Goal: Task Accomplishment & Management: Manage account settings

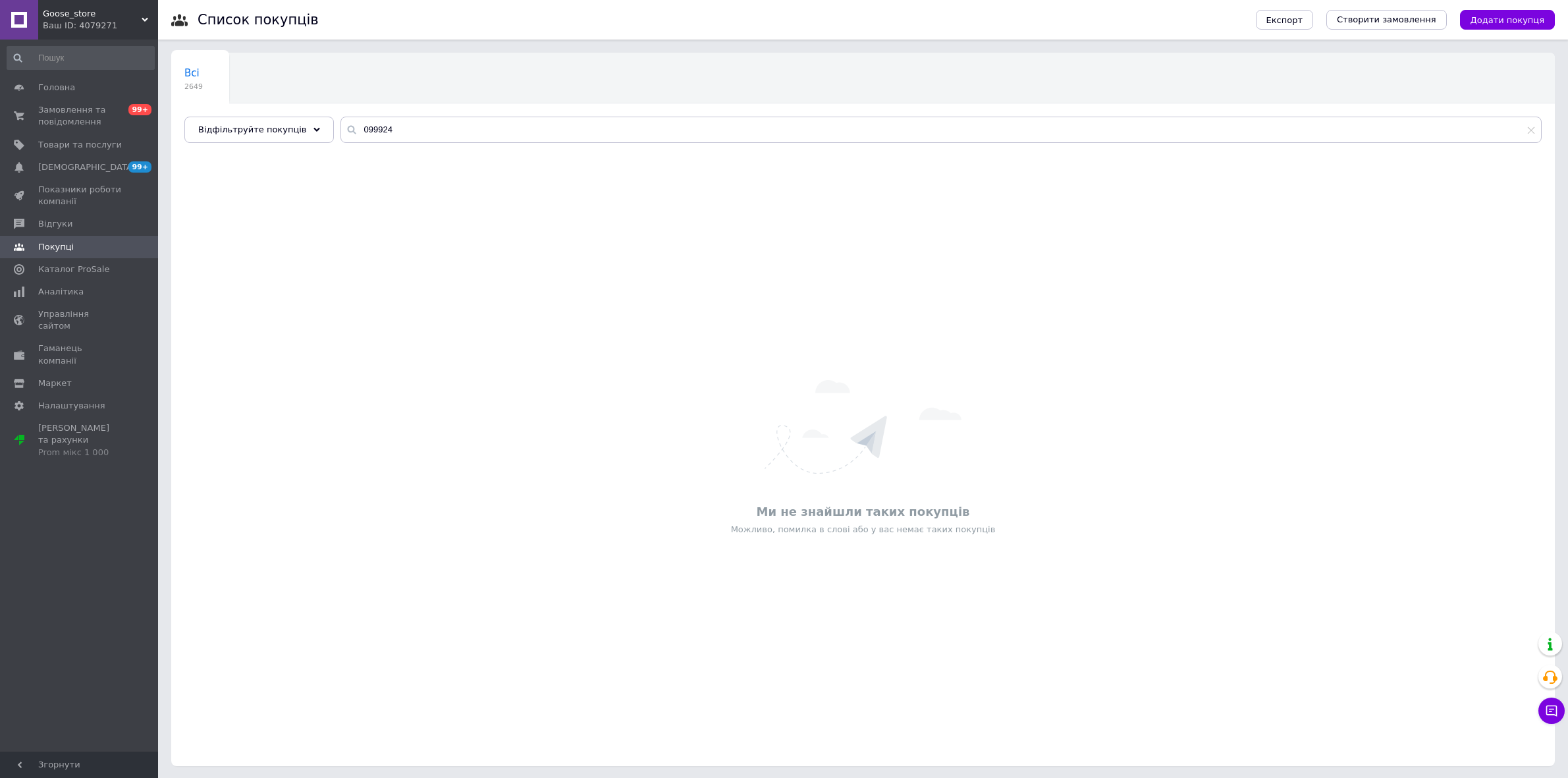
click at [64, 139] on span "Товари та послуги" at bounding box center [80, 145] width 84 height 12
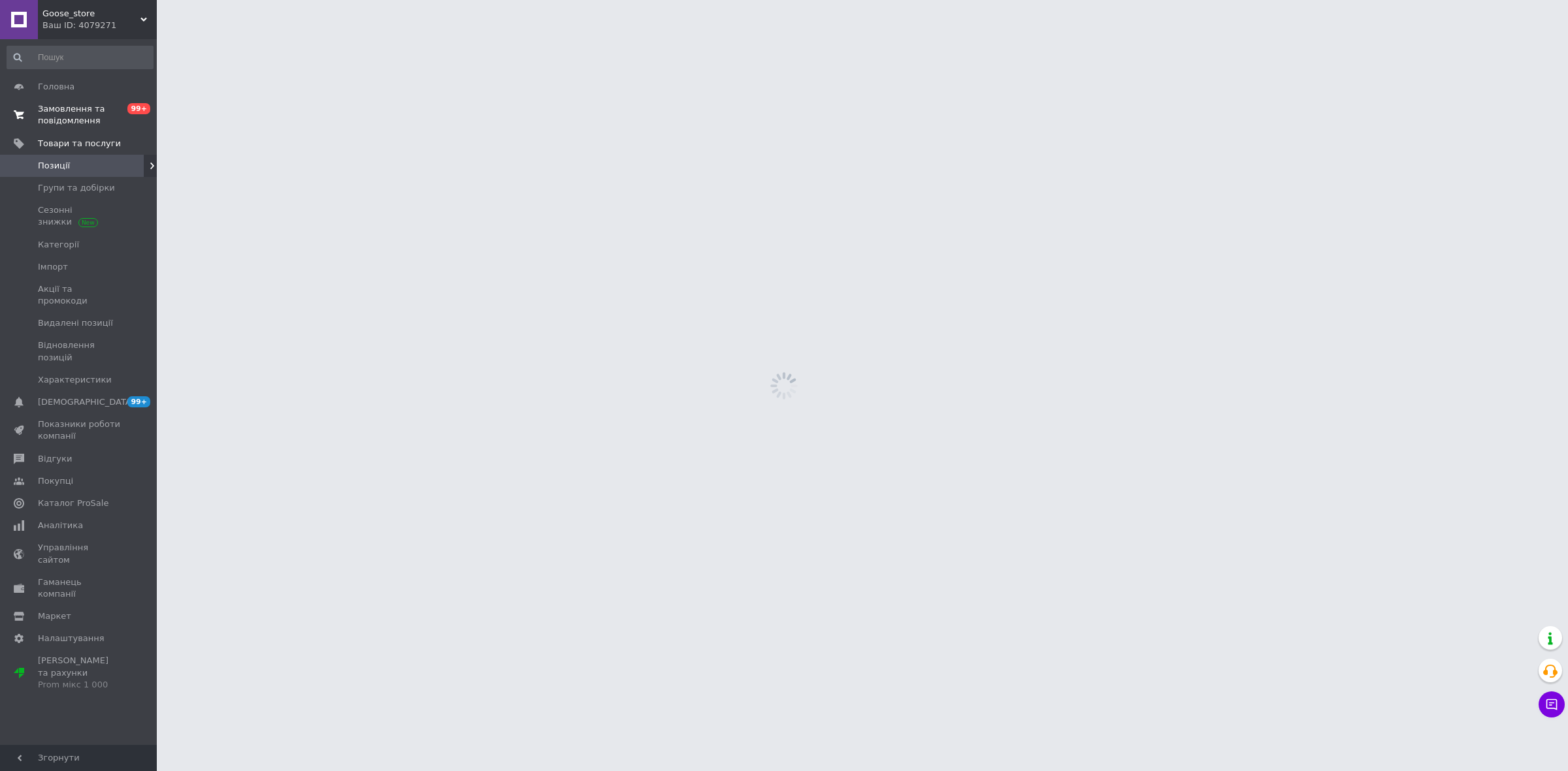
click at [66, 126] on span "Замовлення та повідомлення" at bounding box center [80, 115] width 83 height 24
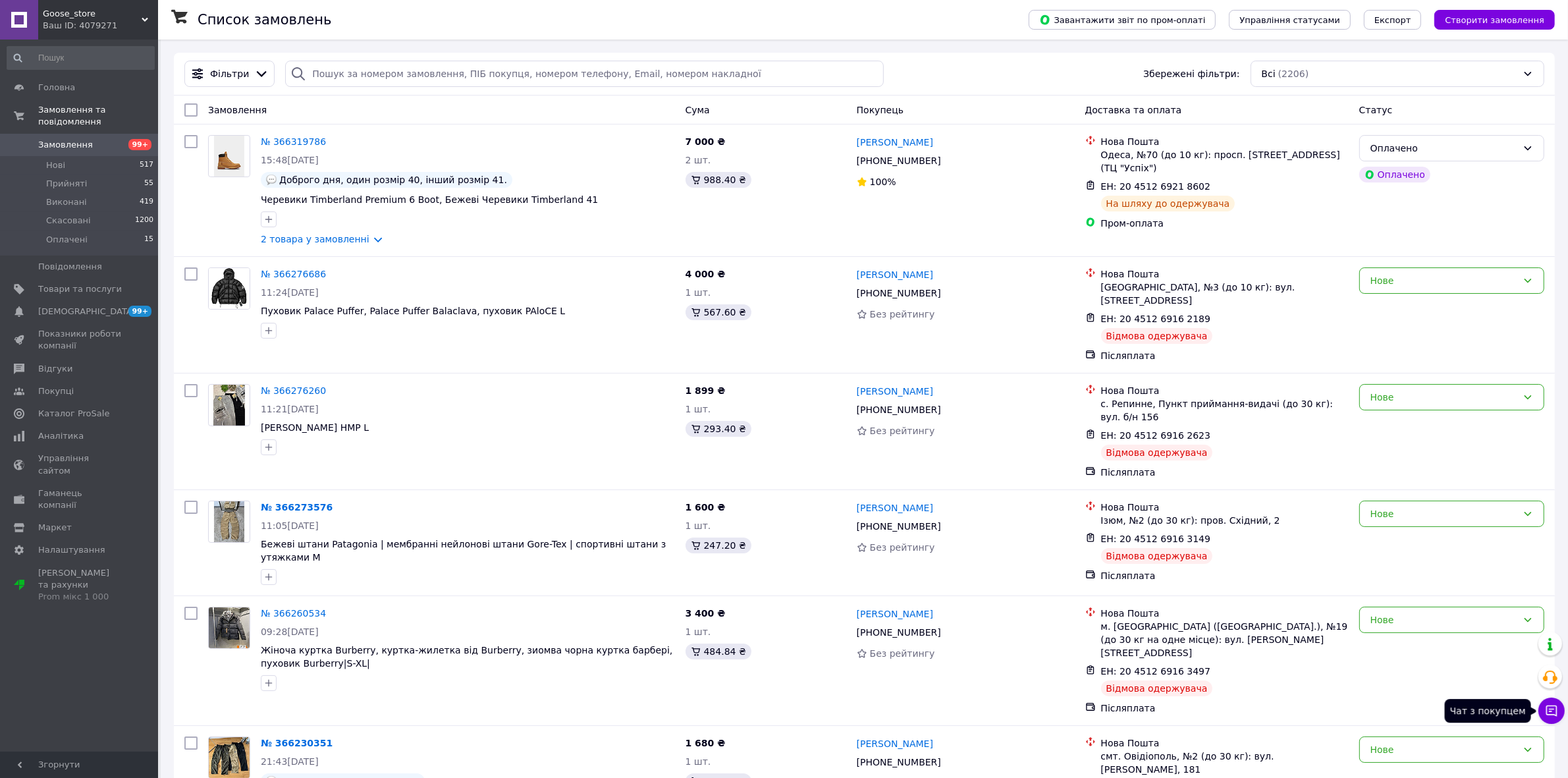
click at [1553, 709] on icon at bounding box center [1552, 711] width 11 height 11
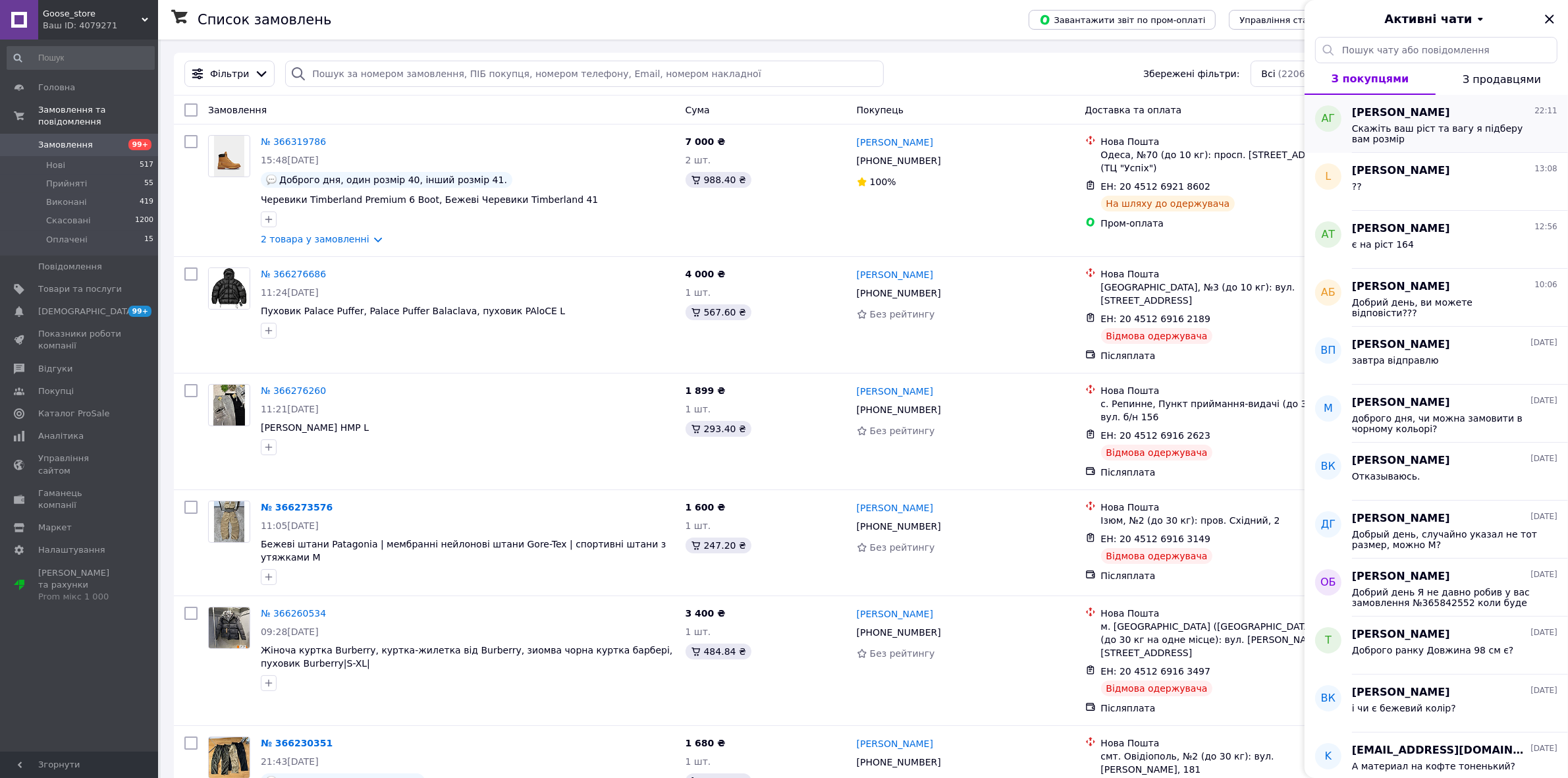
click at [1429, 110] on div "Артем Голуб 22:11" at bounding box center [1455, 113] width 206 height 15
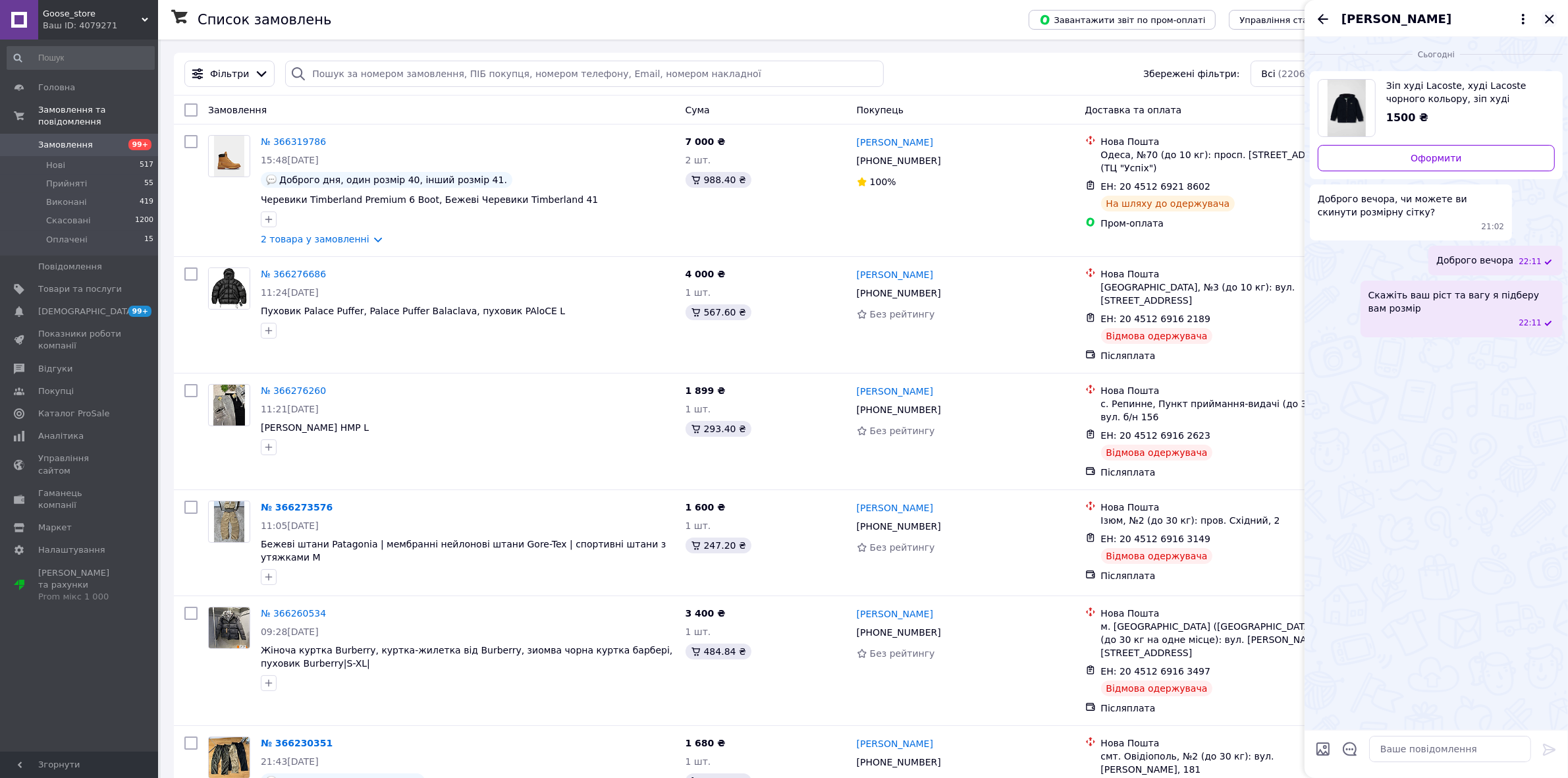
click at [1552, 15] on icon "Закрити" at bounding box center [1550, 19] width 15 height 15
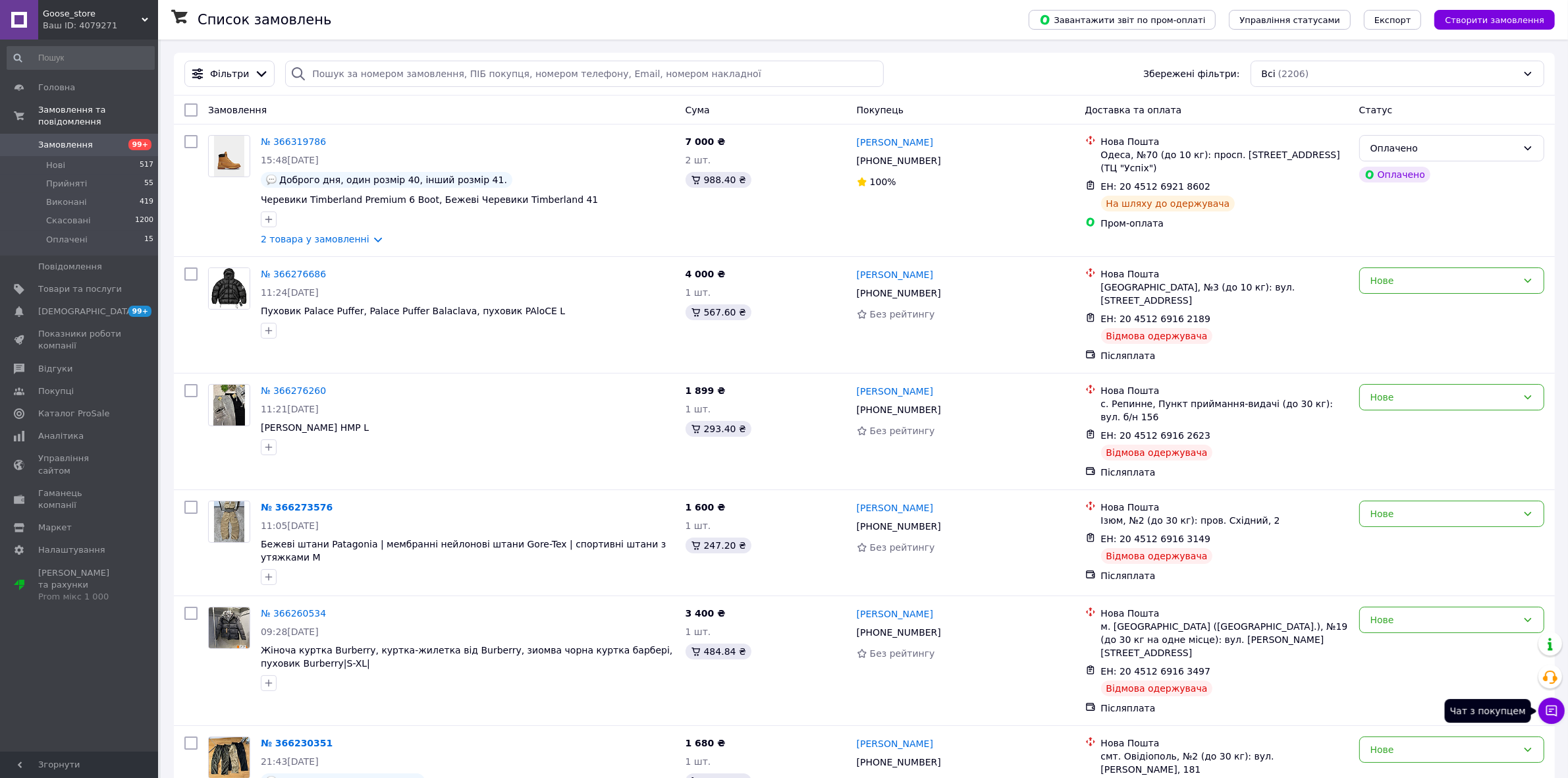
click at [1551, 717] on icon at bounding box center [1551, 710] width 13 height 13
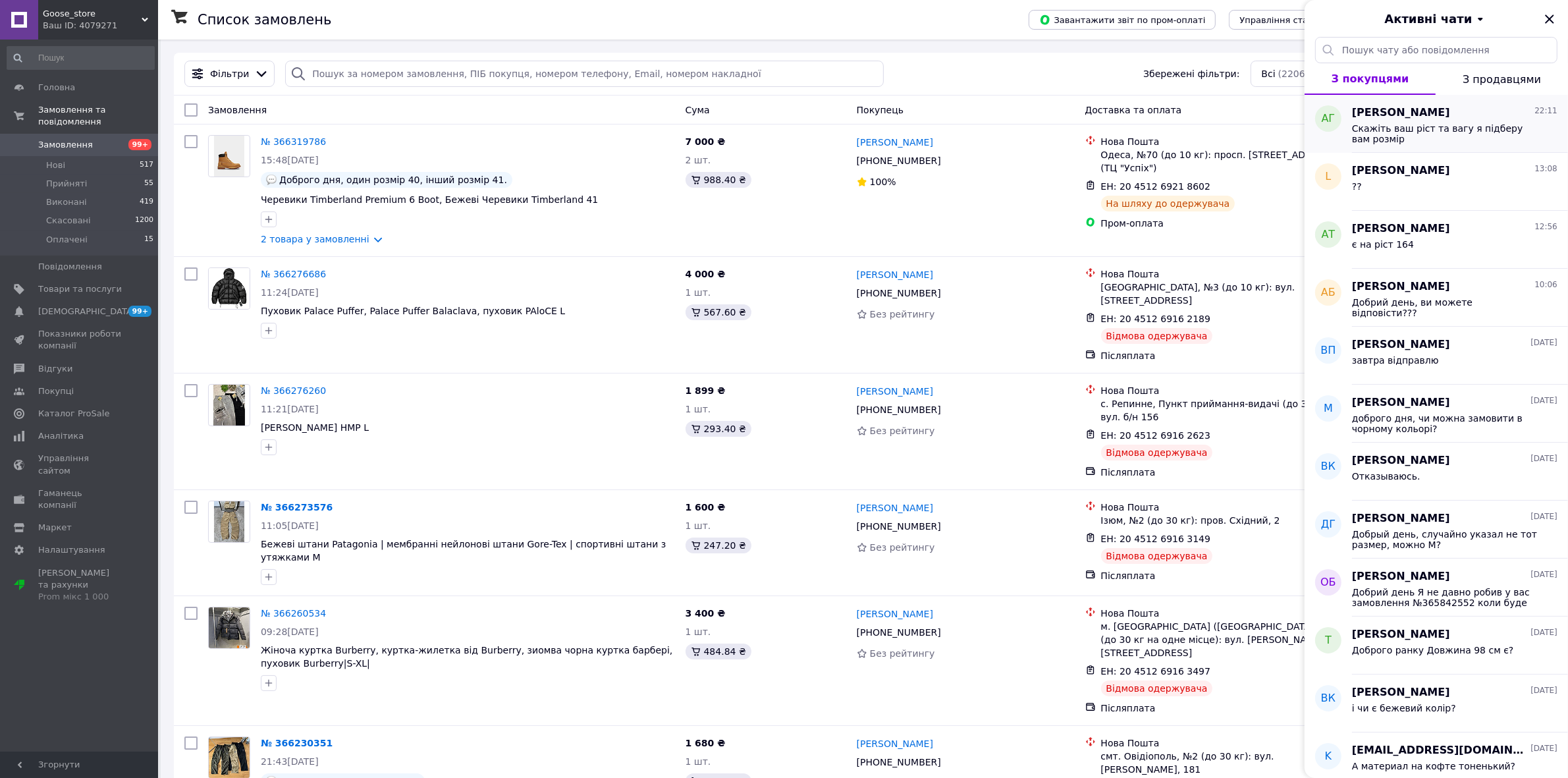
click at [1368, 122] on div "Скажіть ваш ріст та вагу я підберу вам розмір" at bounding box center [1455, 133] width 206 height 24
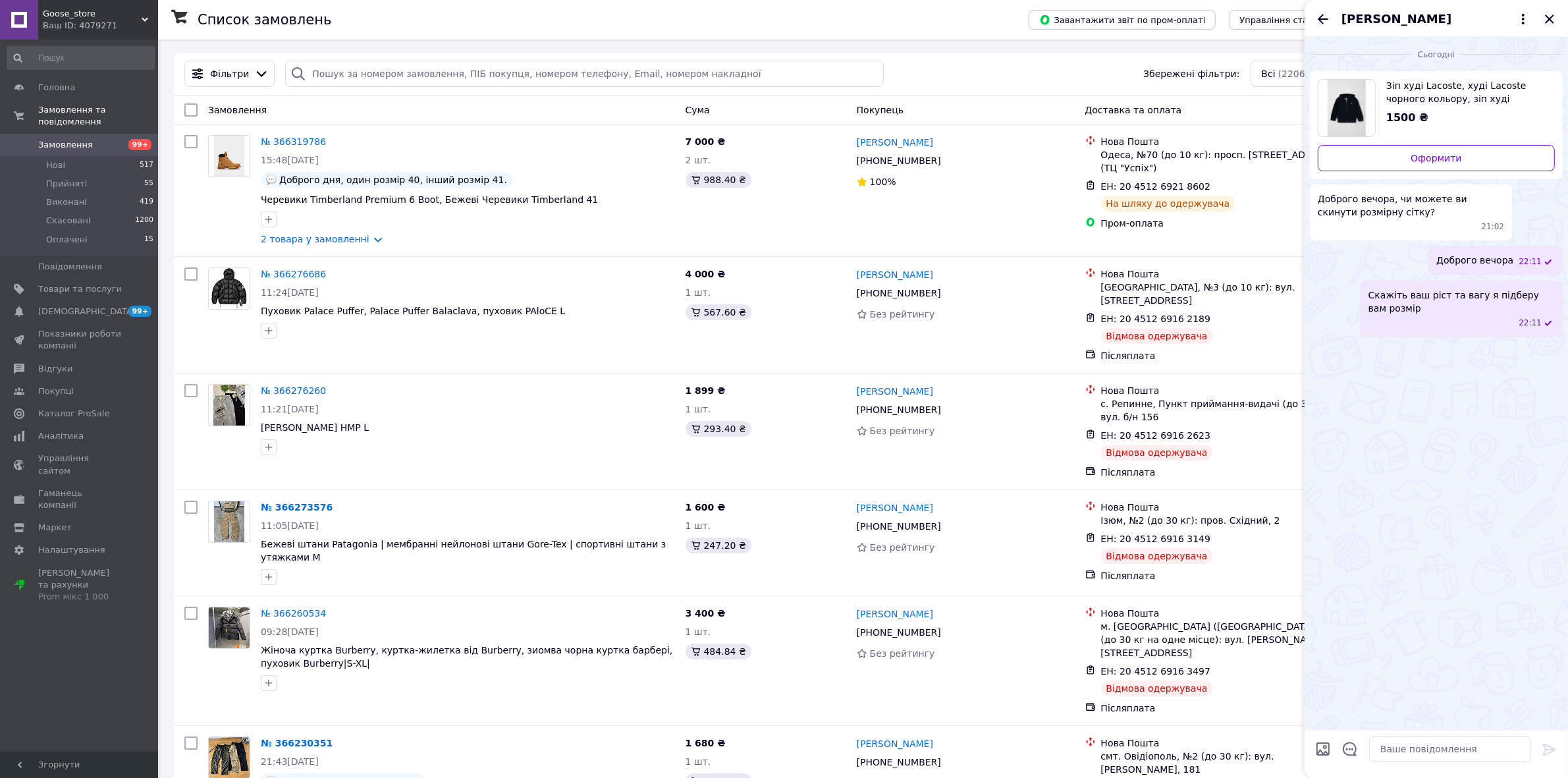
click at [1545, 23] on icon "Закрити" at bounding box center [1550, 19] width 15 height 15
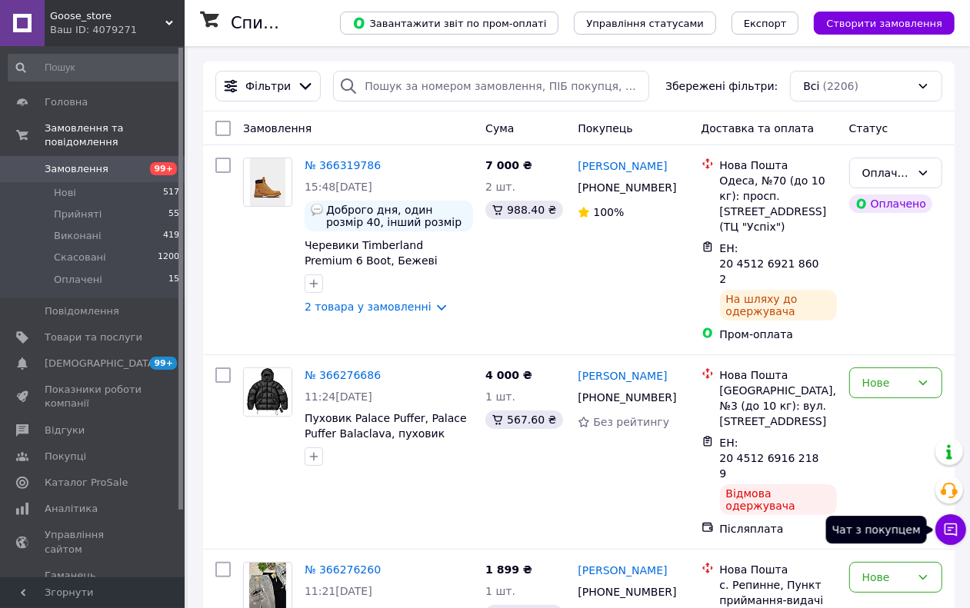
click at [956, 531] on icon at bounding box center [951, 530] width 13 height 13
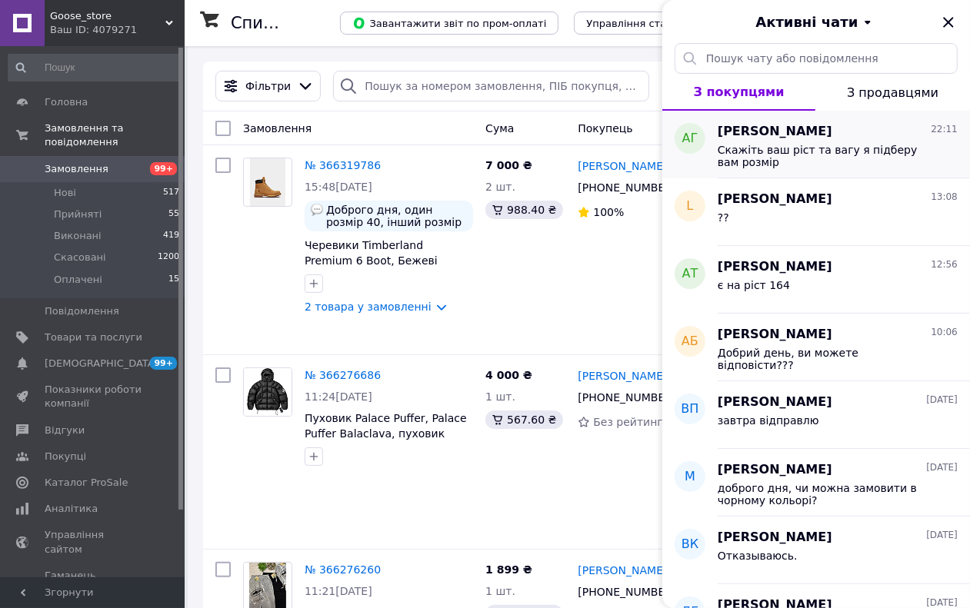
click at [705, 145] on div "АГ" at bounding box center [689, 145] width 55 height 68
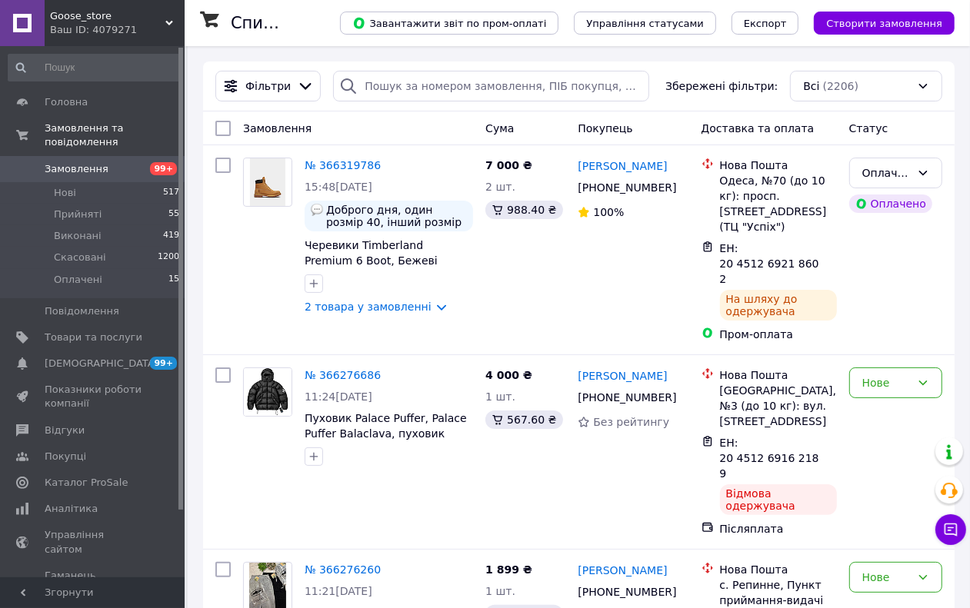
click at [62, 162] on span "Замовлення" at bounding box center [77, 169] width 64 height 14
click at [135, 162] on span "Замовлення" at bounding box center [94, 169] width 98 height 14
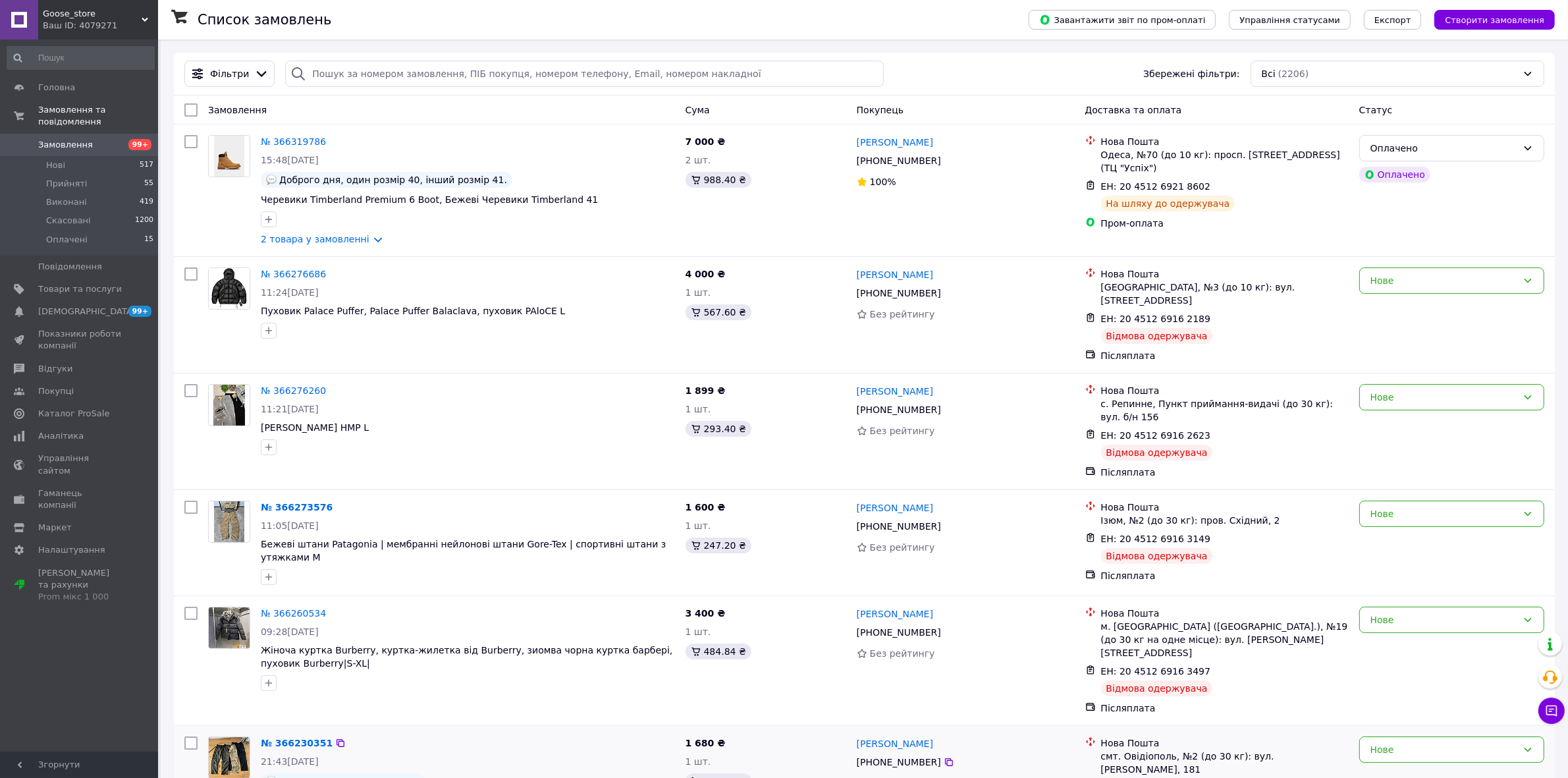
click at [843, 521] on div "Нове" at bounding box center [1452, 789] width 195 height 116
click at [843, 521] on icon at bounding box center [1551, 710] width 13 height 13
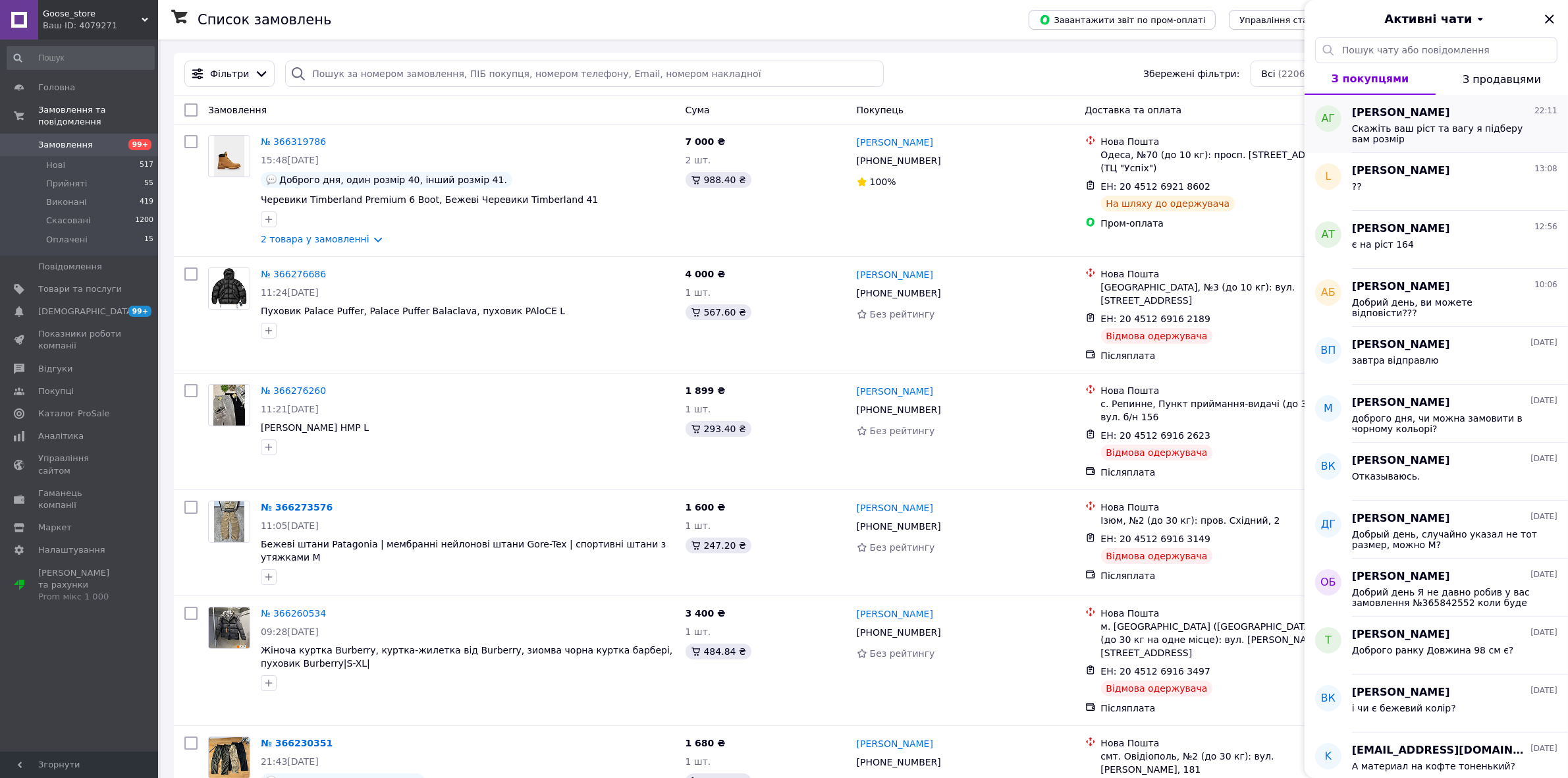
click at [843, 139] on span "Скажіть ваш ріст та вагу я підберу вам розмір" at bounding box center [1446, 134] width 187 height 21
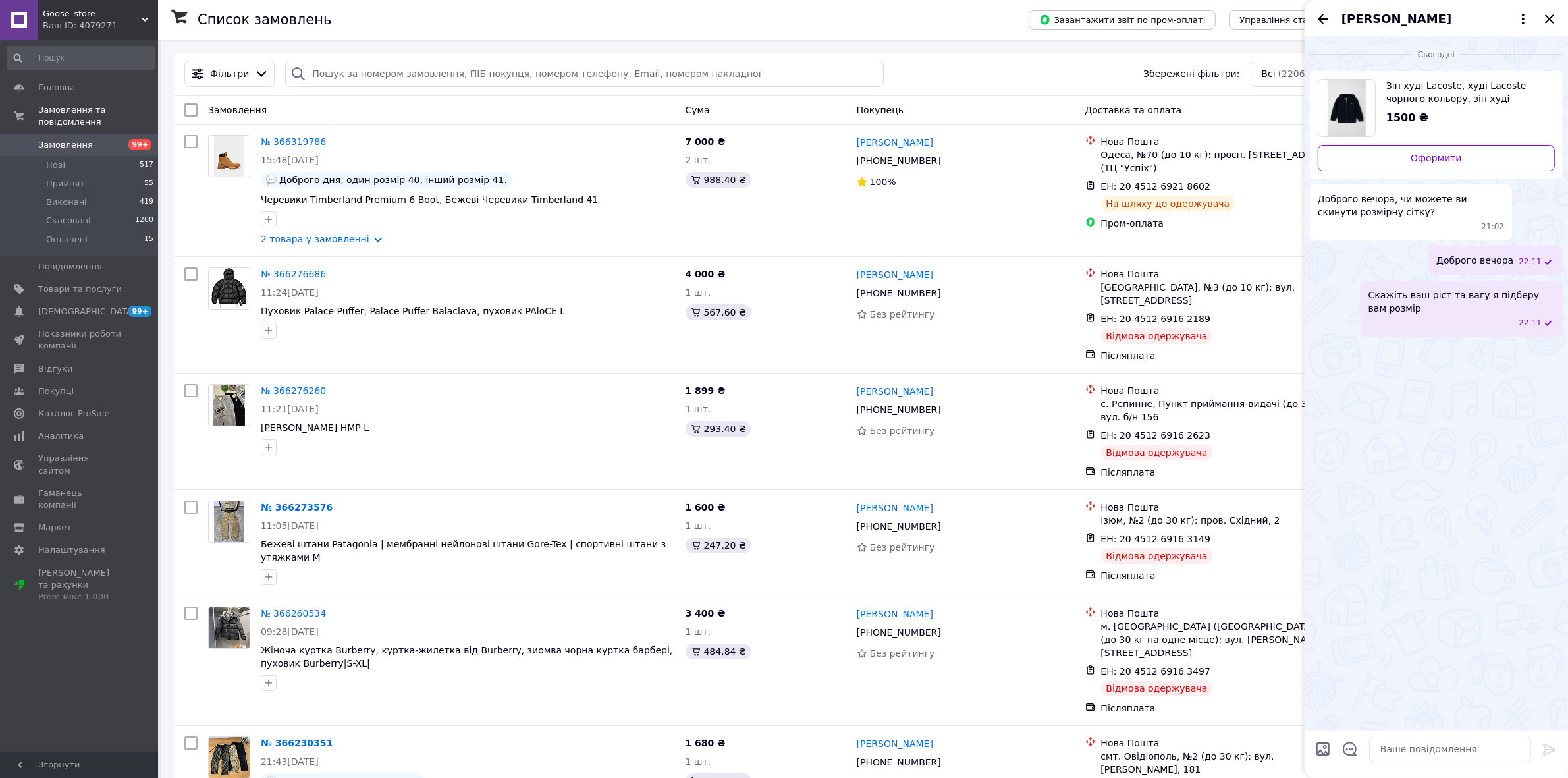
click at [843, 21] on span "[PERSON_NAME]" at bounding box center [1397, 19] width 110 height 17
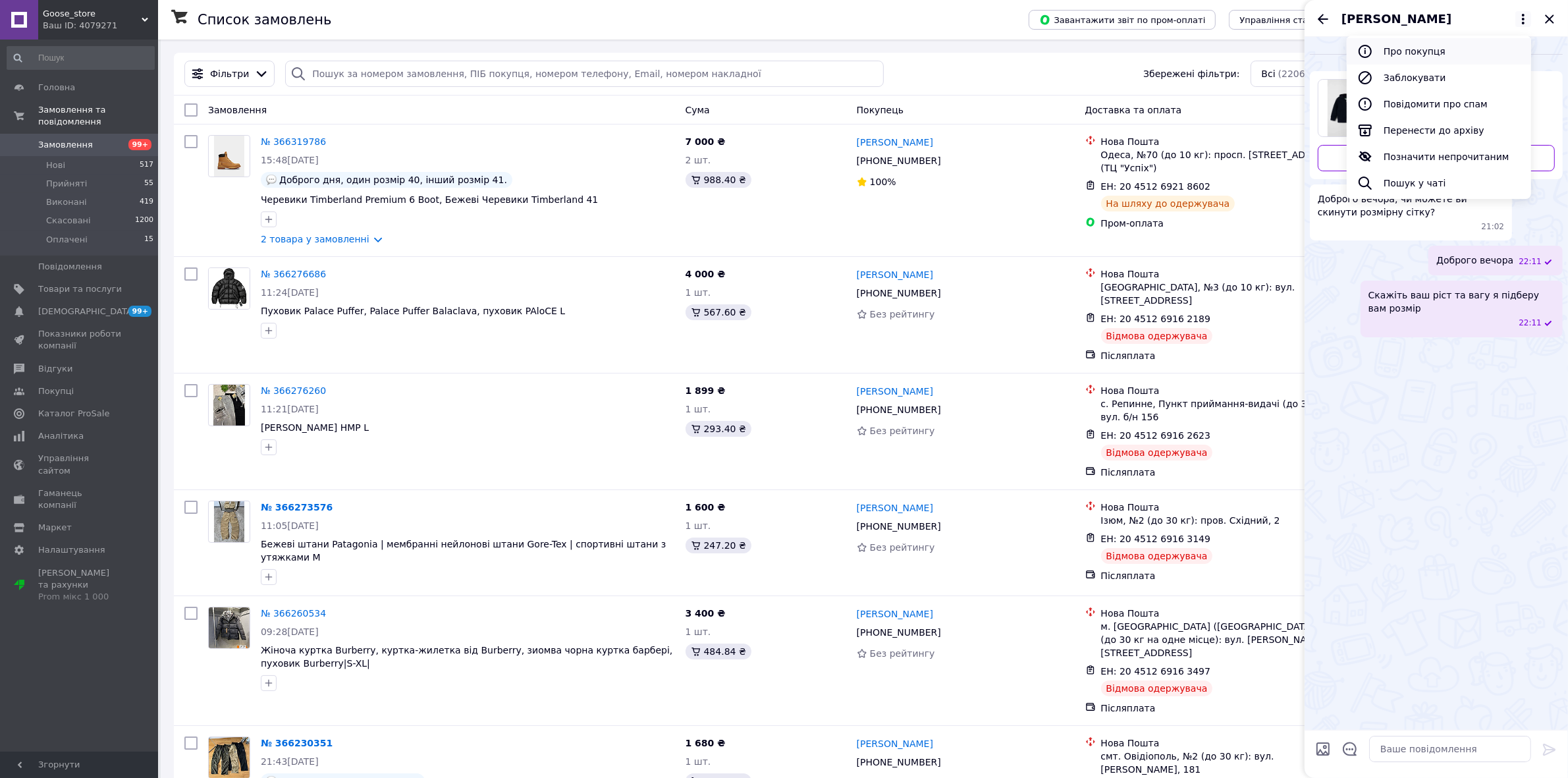
click at [843, 41] on button "Про покупця" at bounding box center [1439, 51] width 184 height 27
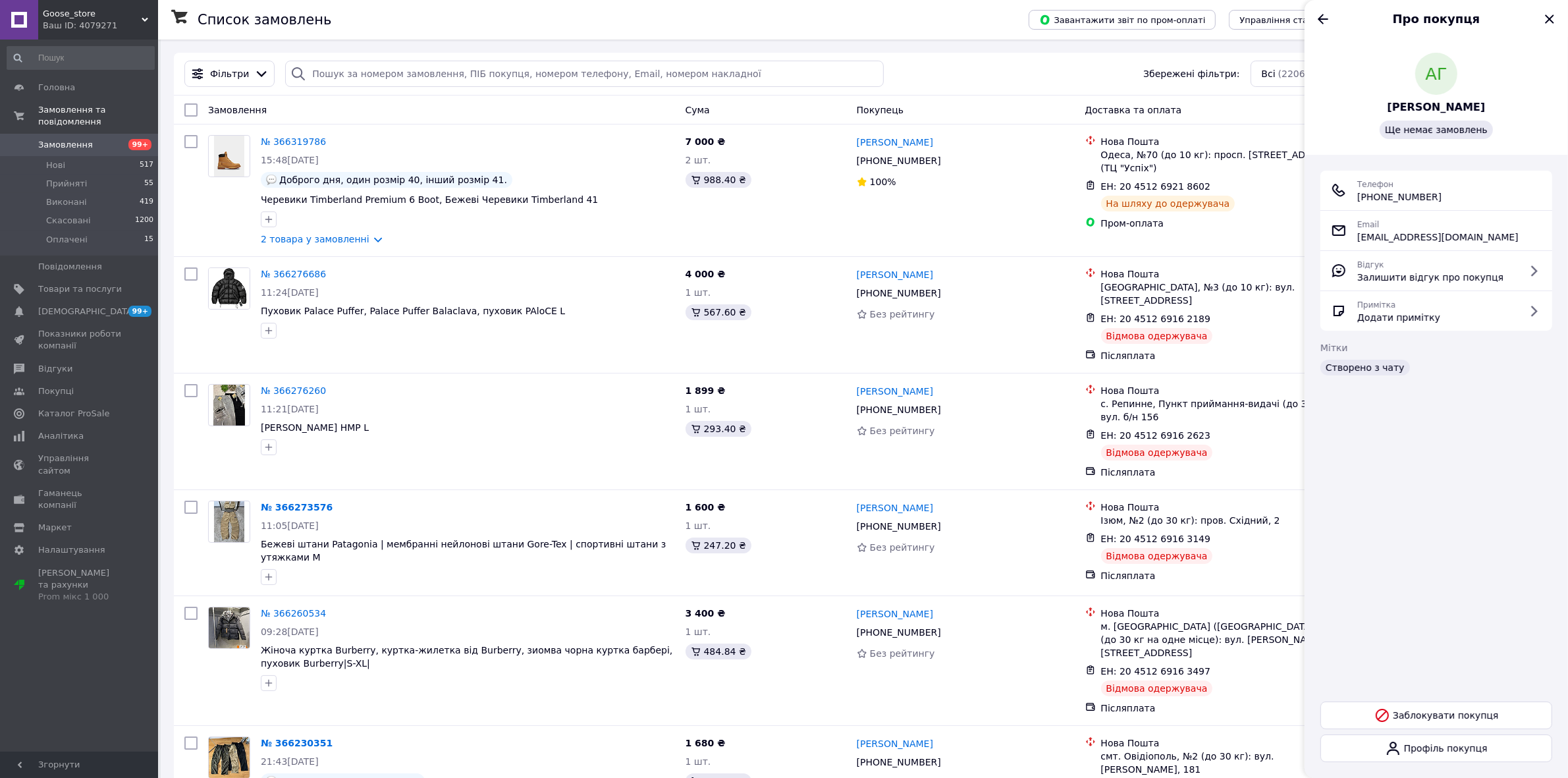
click at [843, 114] on span "[PERSON_NAME]" at bounding box center [1437, 108] width 98 height 15
